Goal: Entertainment & Leisure: Consume media (video, audio)

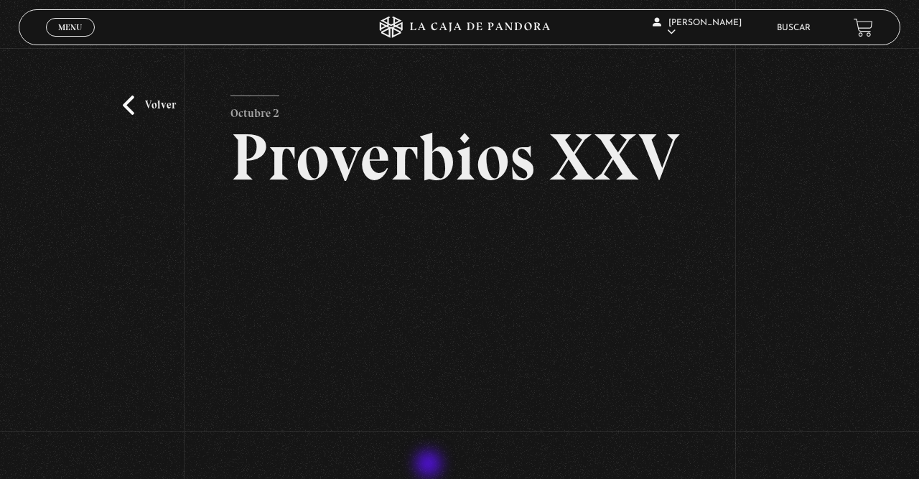
scroll to position [87, 0]
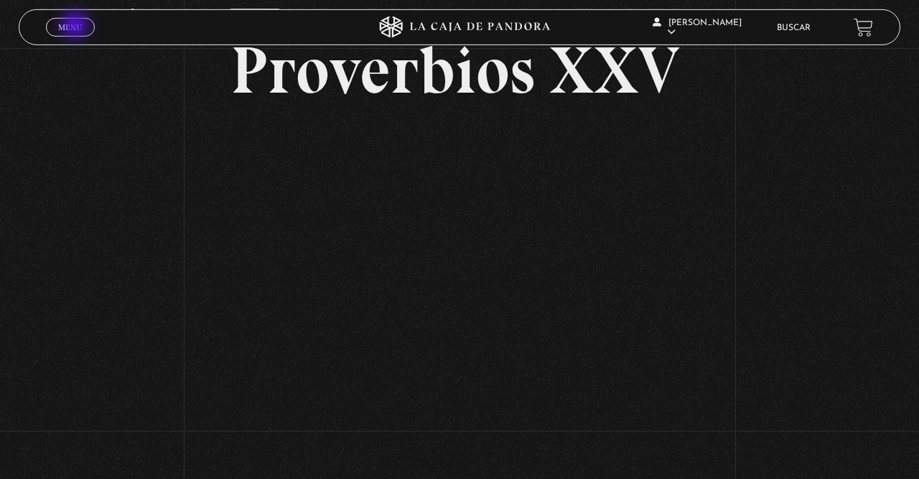
click at [77, 27] on span "Menu" at bounding box center [70, 27] width 24 height 9
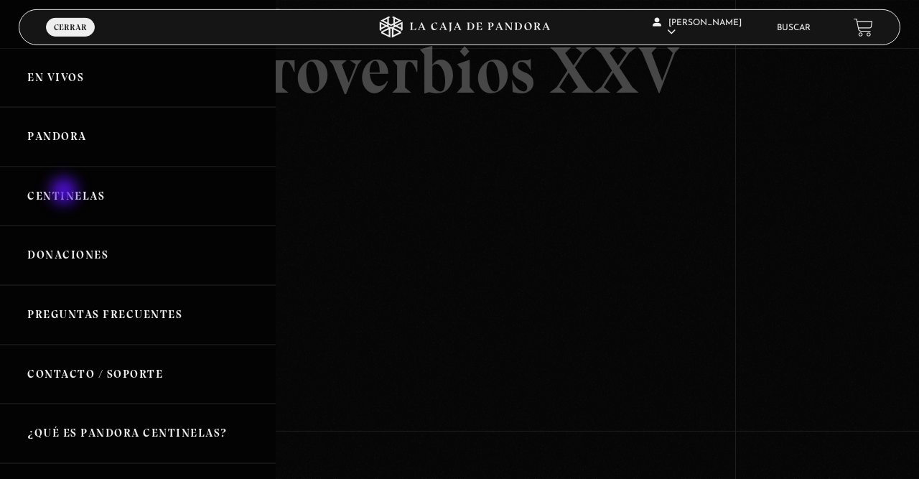
click at [65, 192] on link "Centinelas" at bounding box center [138, 197] width 276 height 60
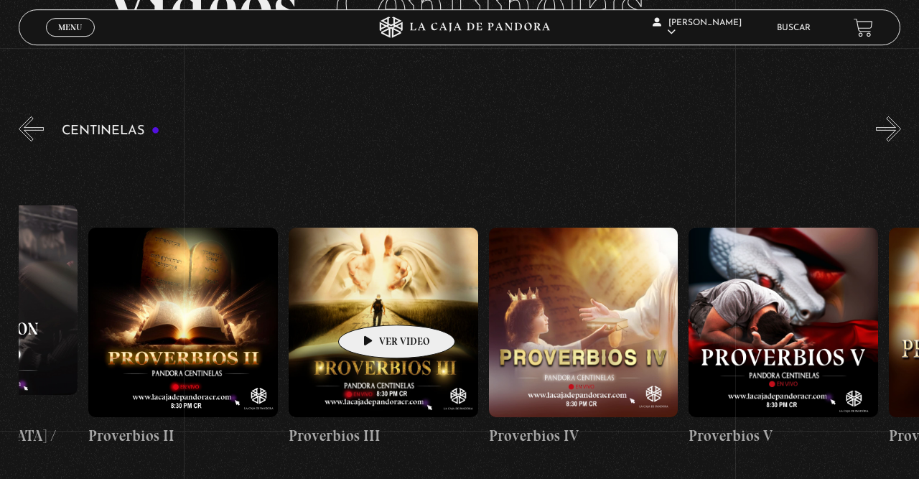
scroll to position [0, 723]
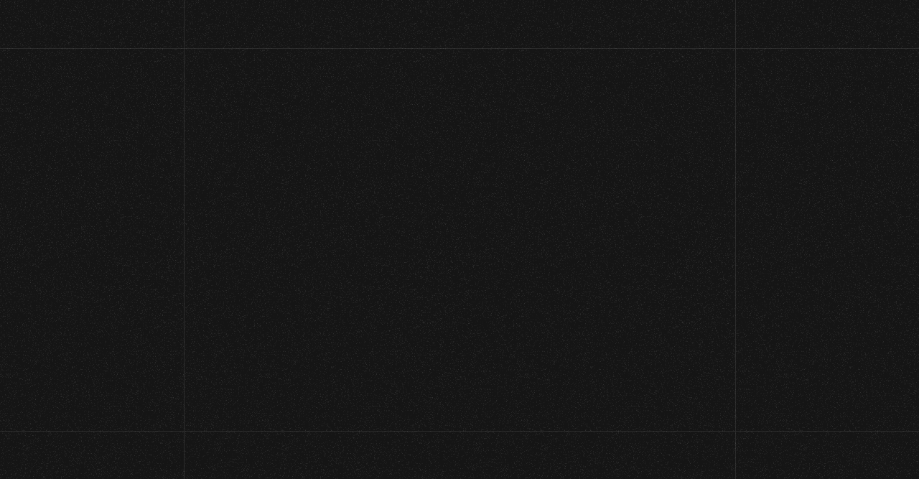
scroll to position [87, 0]
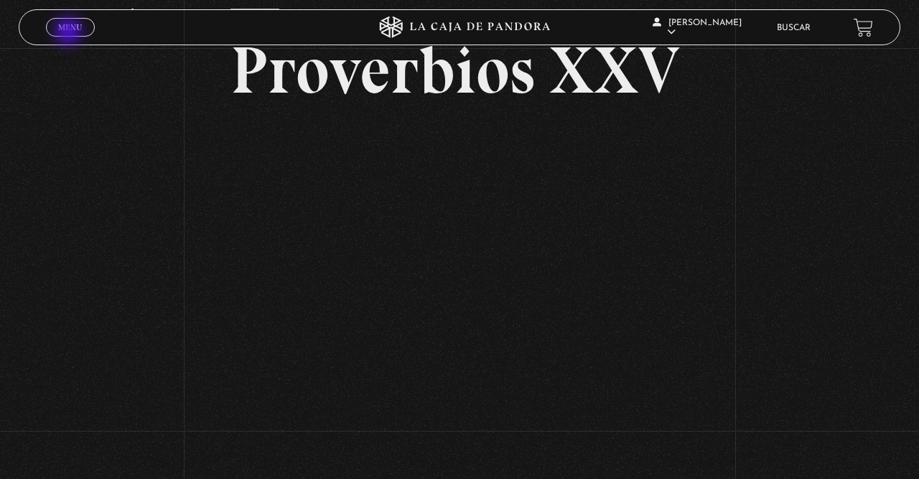
click at [70, 32] on span "Menu" at bounding box center [70, 27] width 24 height 9
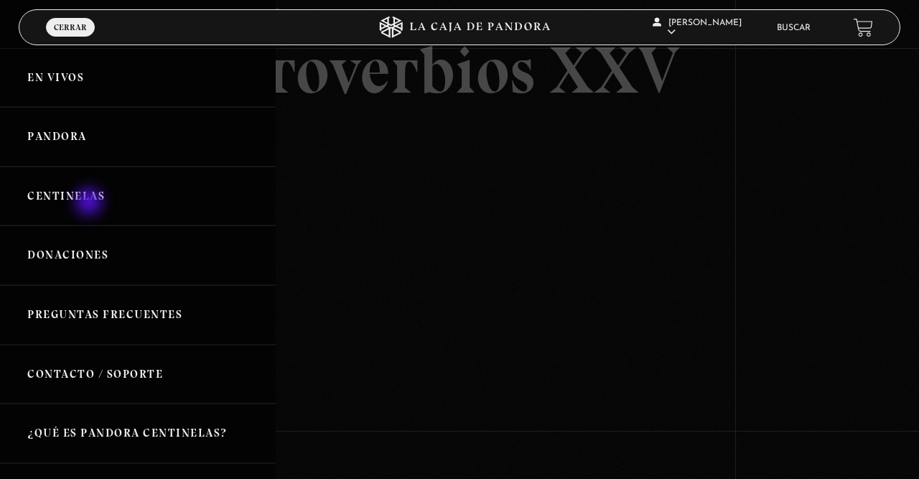
click at [90, 203] on link "Centinelas" at bounding box center [138, 197] width 276 height 60
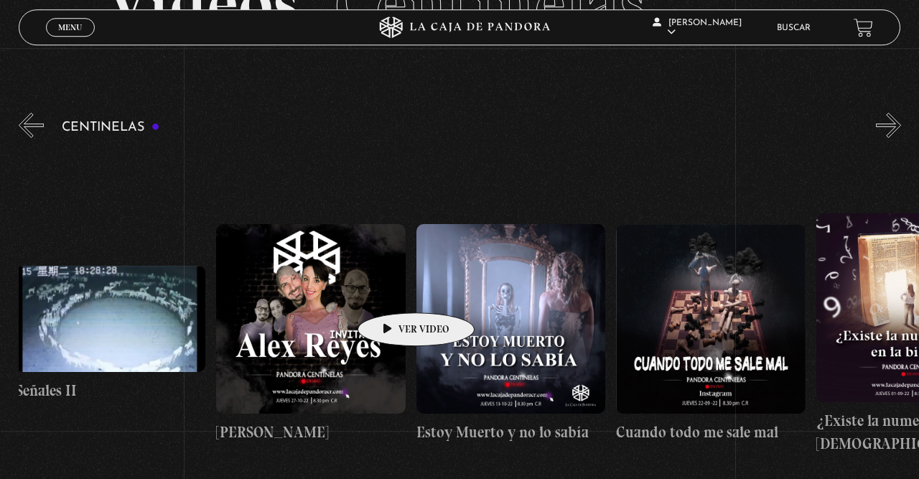
scroll to position [0, 10608]
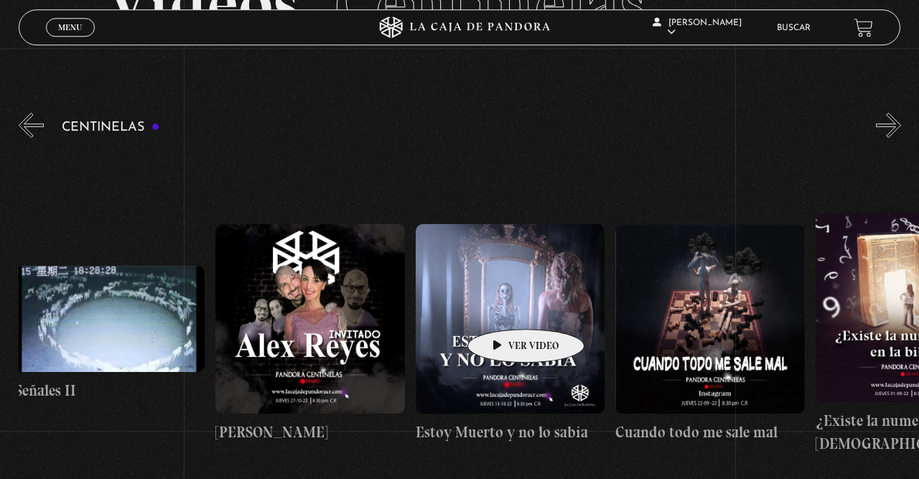
click at [503, 307] on figure at bounding box center [511, 319] width 190 height 190
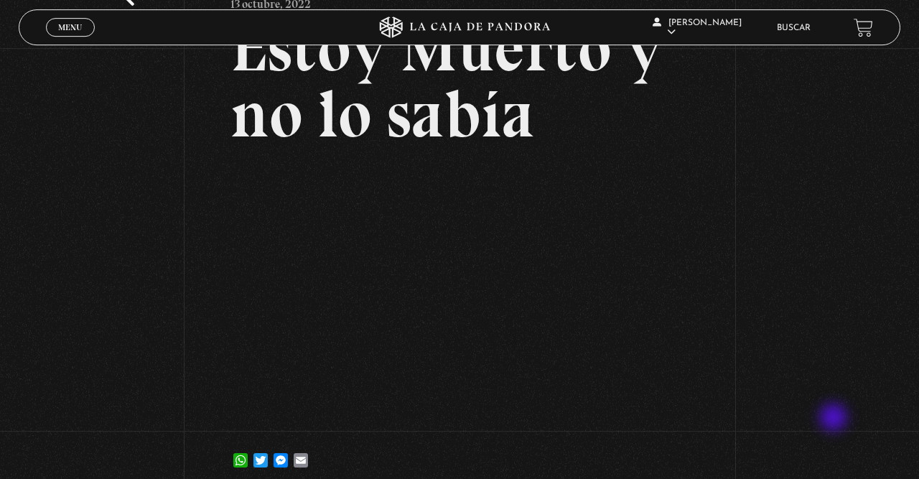
scroll to position [109, 0]
